Goal: Navigation & Orientation: Find specific page/section

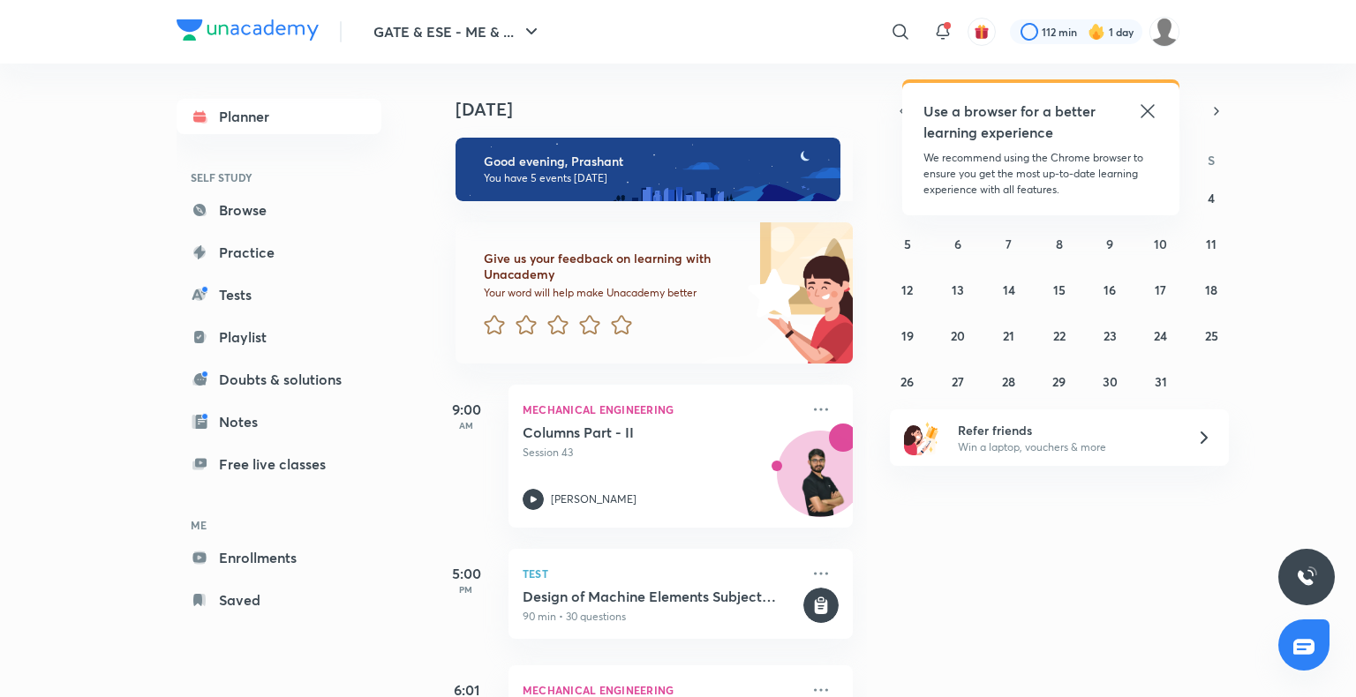
click at [1151, 111] on icon at bounding box center [1147, 111] width 21 height 21
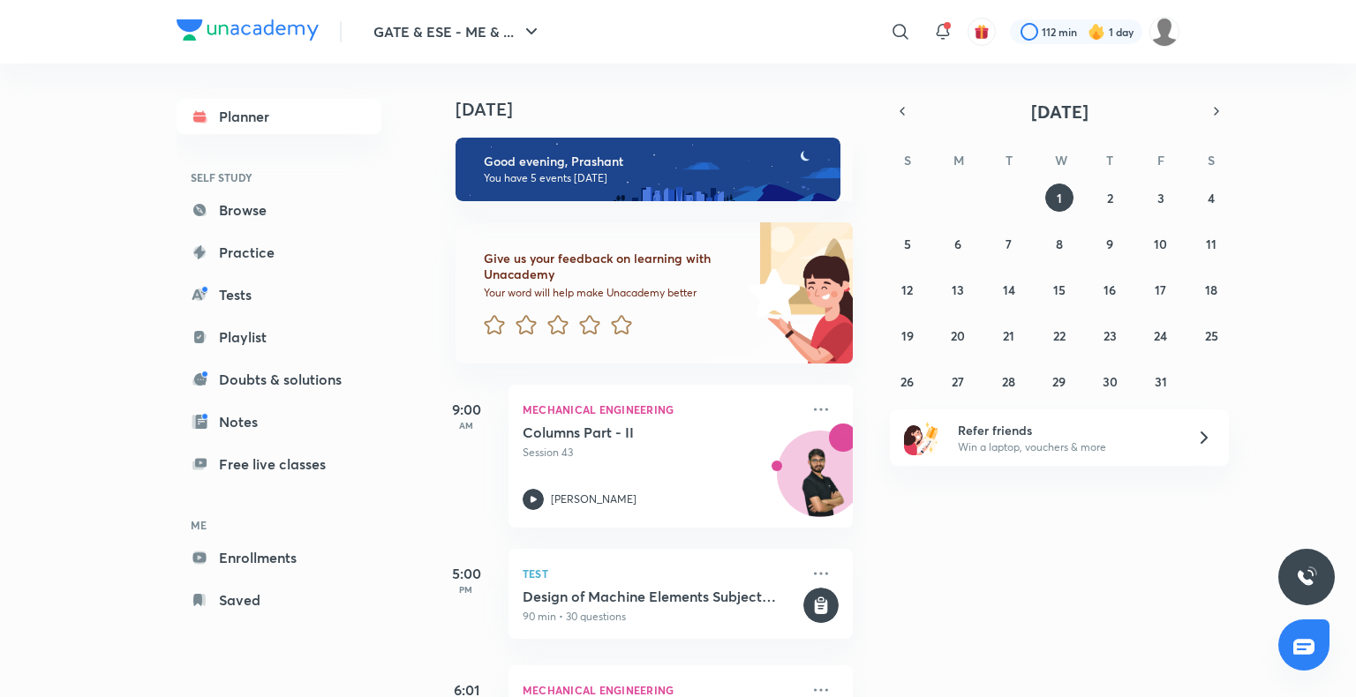
click at [1063, 44] on div "112 min 1 day" at bounding box center [1088, 32] width 184 height 30
click at [243, 207] on link "Browse" at bounding box center [279, 209] width 205 height 35
